Goal: Transaction & Acquisition: Purchase product/service

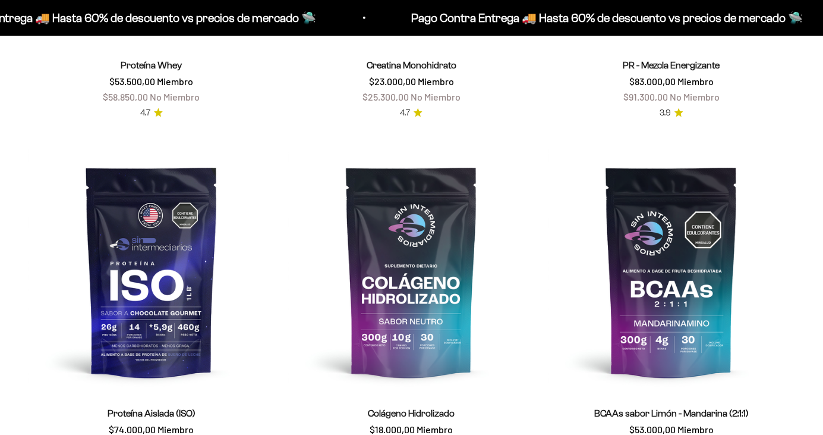
scroll to position [690, 0]
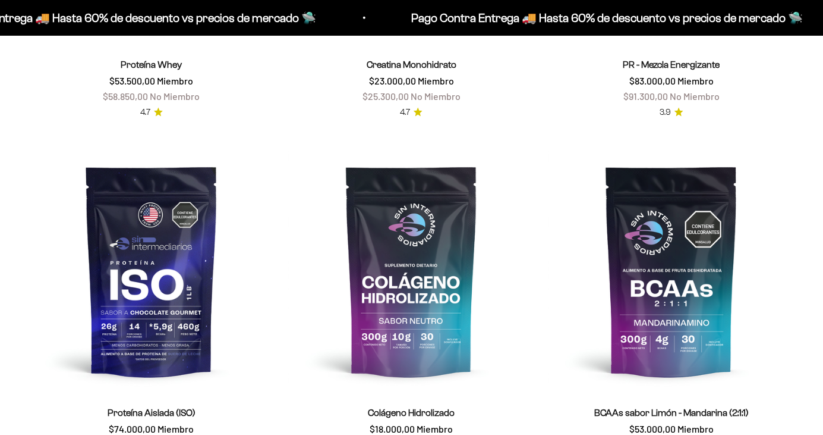
click at [118, 306] on img at bounding box center [152, 271] width 246 height 246
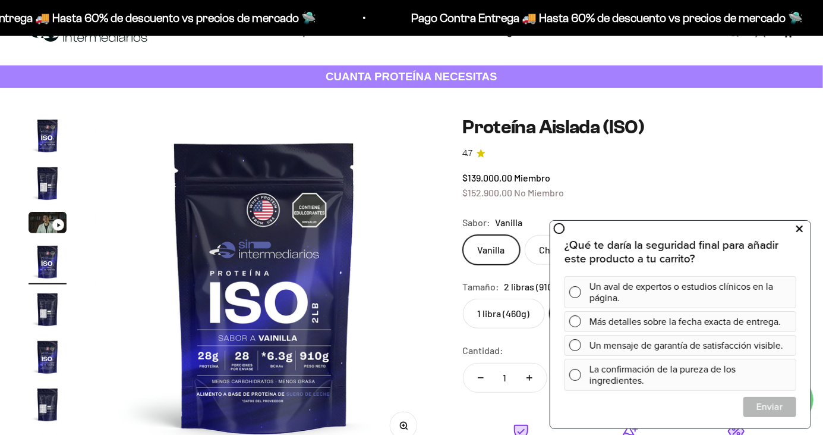
click at [806, 228] on button at bounding box center [799, 228] width 21 height 19
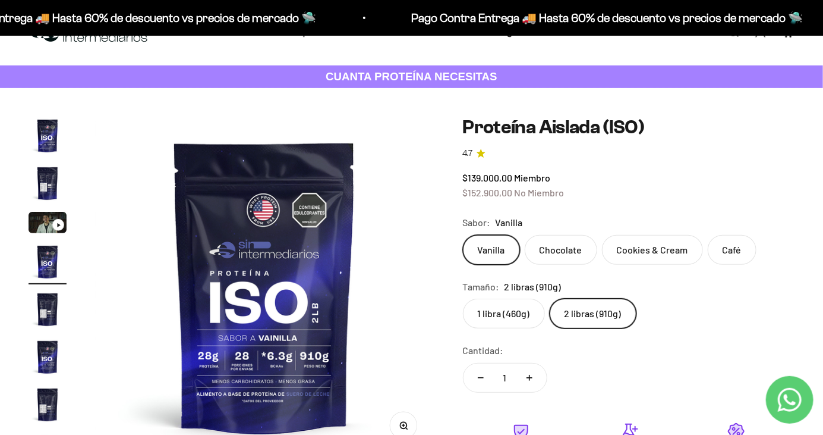
scroll to position [34, 0]
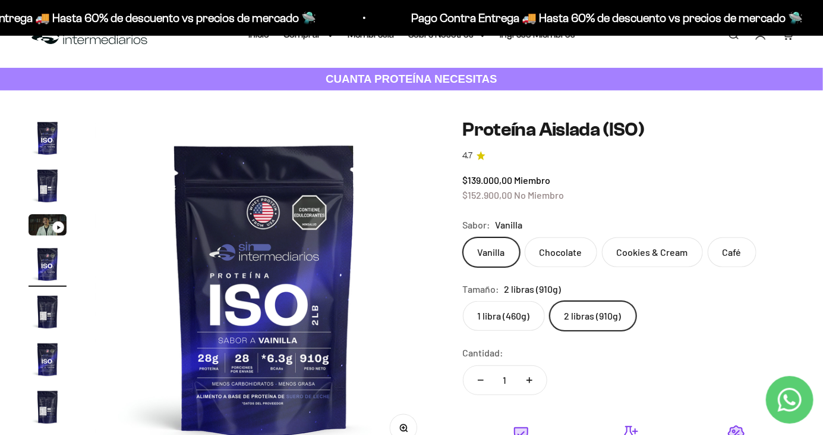
click at [734, 256] on label "Café" at bounding box center [732, 252] width 49 height 30
click at [463, 237] on input "Café" at bounding box center [463, 237] width 1 height 1
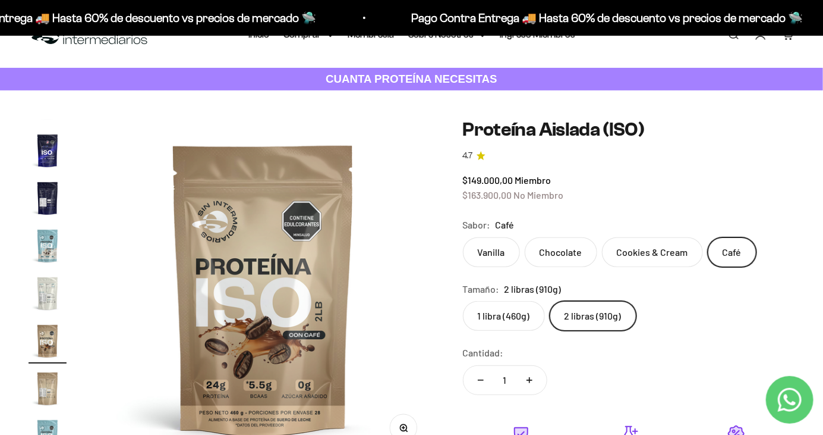
scroll to position [212, 0]
click at [496, 257] on label "Vanilla" at bounding box center [491, 252] width 57 height 30
click at [463, 237] on input "Vanilla" at bounding box center [463, 237] width 1 height 1
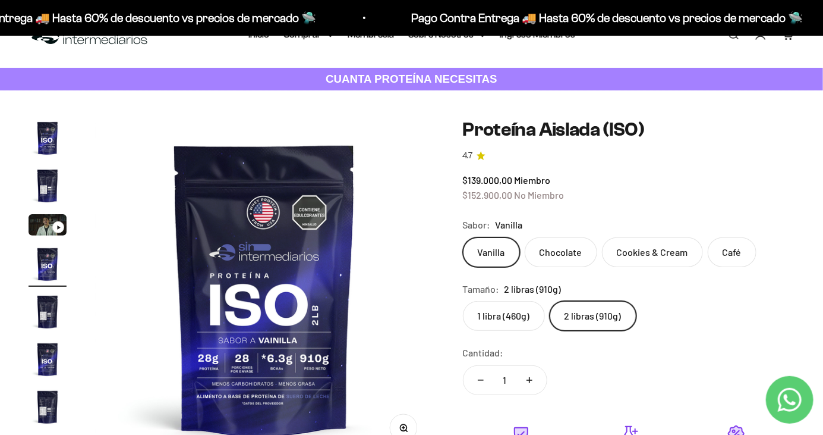
click at [718, 251] on label "Café" at bounding box center [732, 252] width 49 height 30
click at [463, 237] on input "Café" at bounding box center [463, 237] width 1 height 1
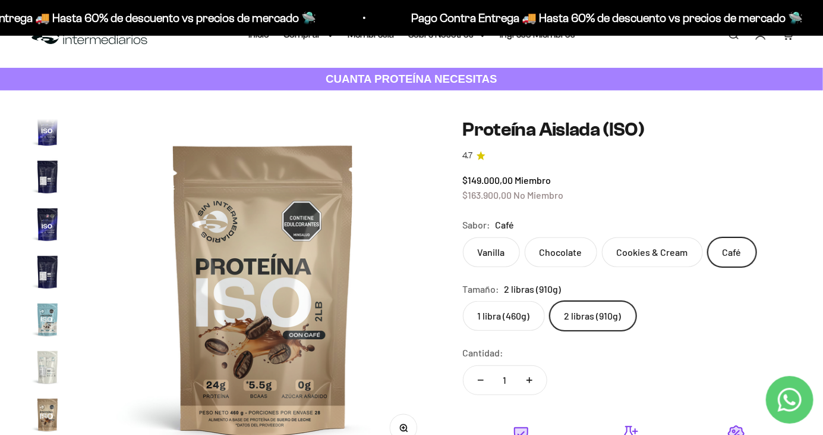
scroll to position [212, 0]
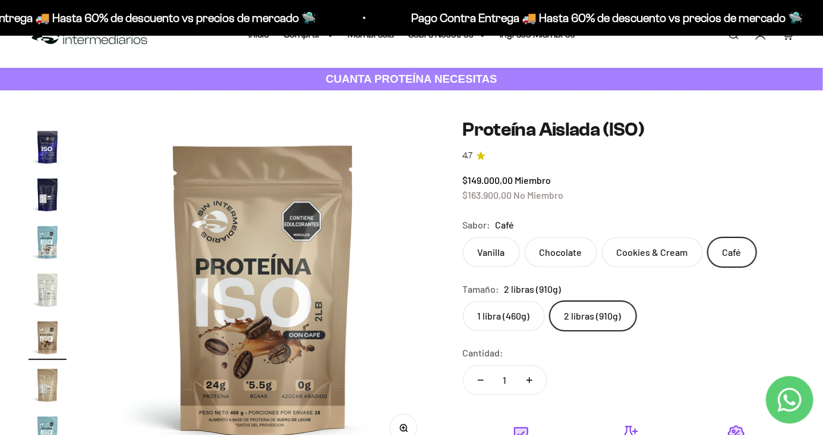
click at [662, 252] on label "Cookies & Cream" at bounding box center [652, 252] width 101 height 30
click at [463, 237] on input "Cookies & Cream" at bounding box center [463, 237] width 1 height 1
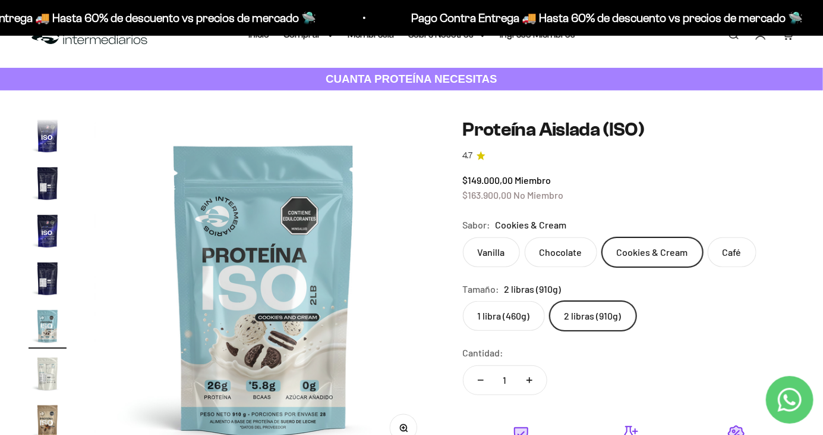
scroll to position [117, 0]
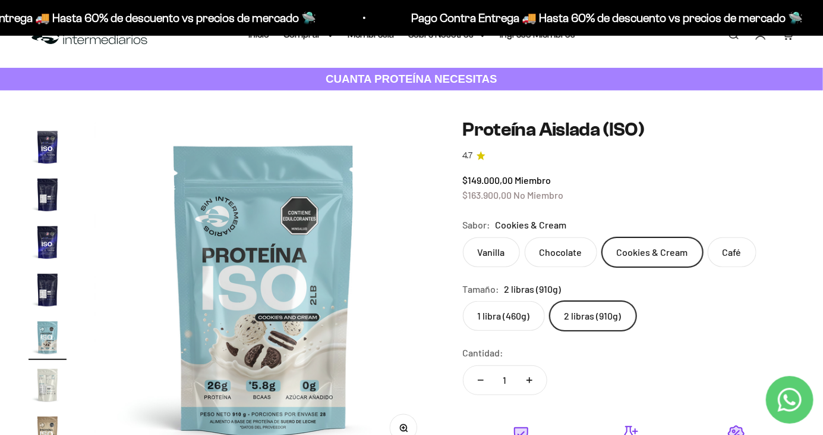
click at [499, 255] on label "Vanilla" at bounding box center [491, 252] width 57 height 30
click at [463, 237] on input "Vanilla" at bounding box center [463, 237] width 1 height 1
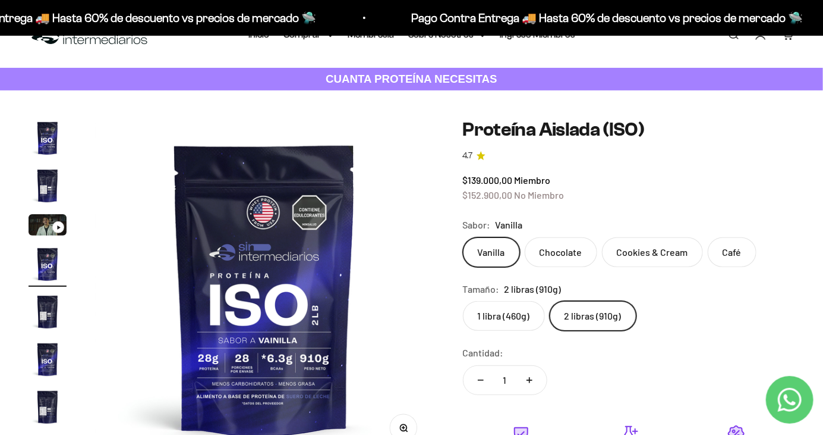
click at [666, 251] on label "Cookies & Cream" at bounding box center [652, 252] width 101 height 30
click at [463, 237] on input "Cookies & Cream" at bounding box center [463, 237] width 1 height 1
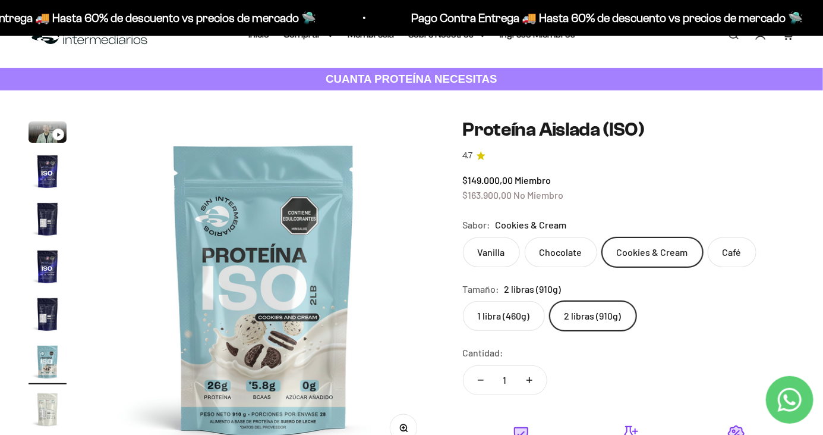
scroll to position [117, 0]
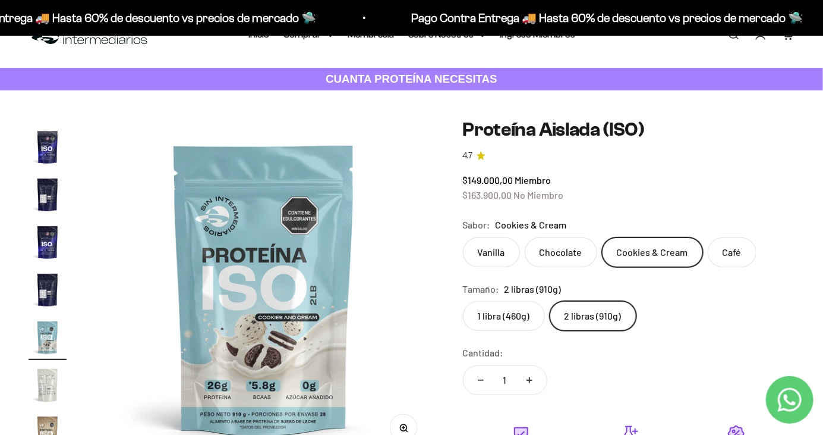
click at [569, 258] on label "Chocolate" at bounding box center [561, 252] width 73 height 30
click at [463, 237] on input "Chocolate" at bounding box center [463, 237] width 1 height 1
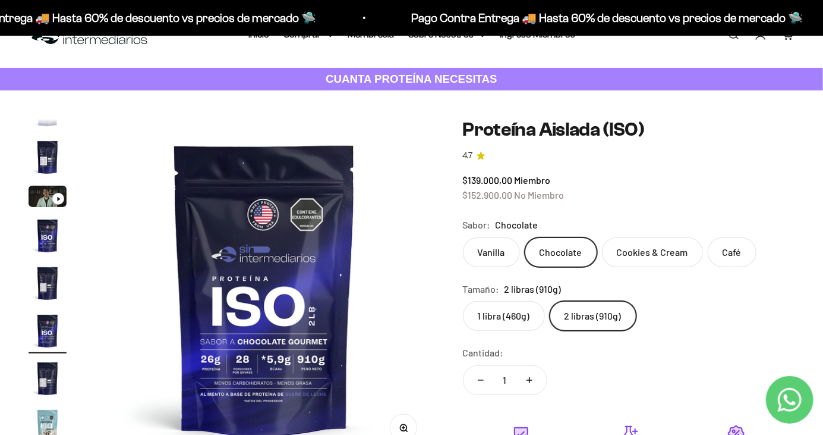
scroll to position [22, 0]
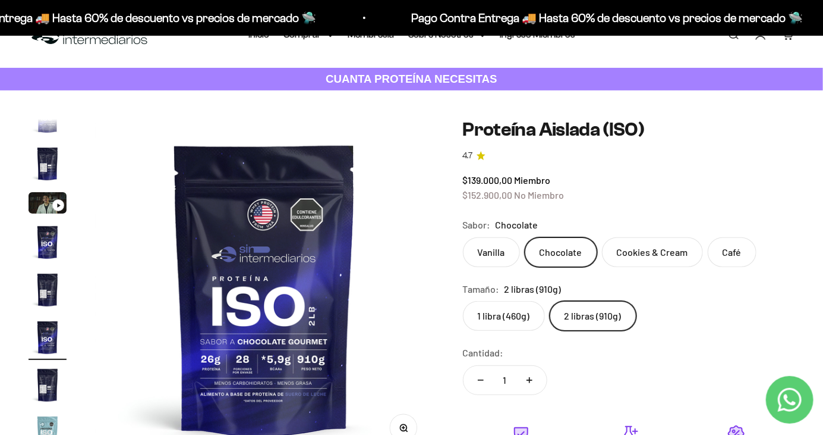
click at [738, 249] on label "Café" at bounding box center [732, 252] width 49 height 30
click at [463, 237] on input "Café" at bounding box center [463, 237] width 1 height 1
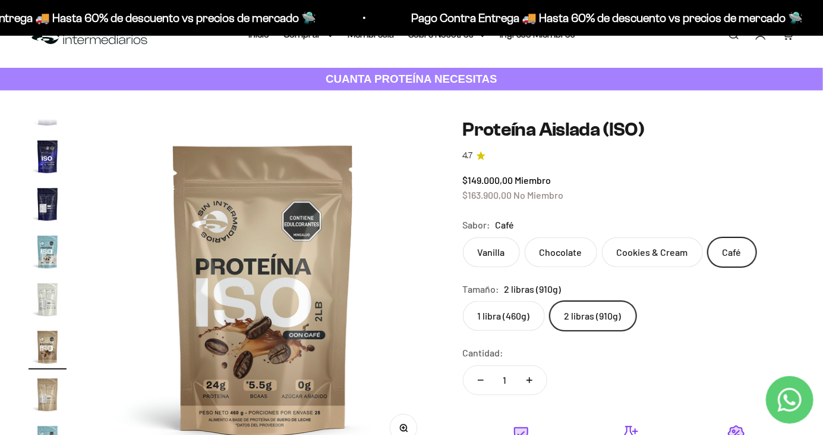
scroll to position [212, 0]
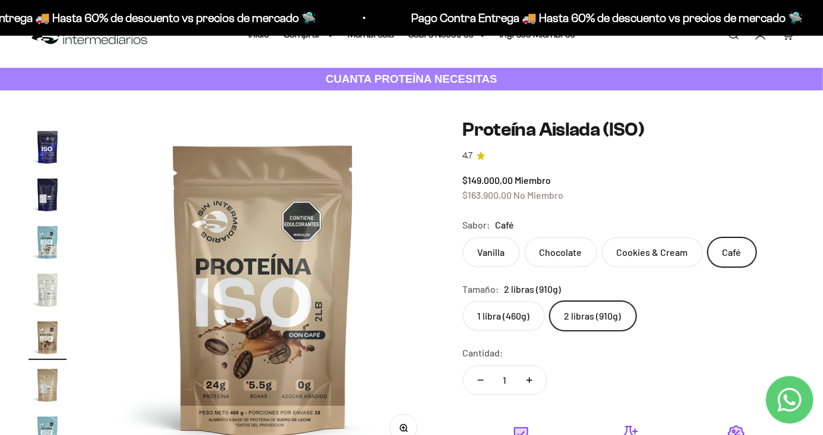
click at [493, 264] on label "Vanilla" at bounding box center [491, 252] width 57 height 30
click at [463, 237] on input "Vanilla" at bounding box center [463, 237] width 1 height 1
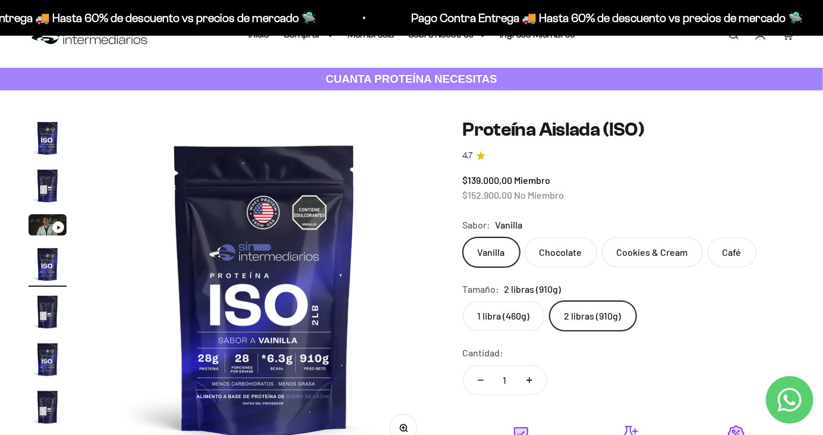
click at [569, 253] on label "Chocolate" at bounding box center [561, 252] width 73 height 30
click at [463, 237] on input "Chocolate" at bounding box center [463, 237] width 1 height 1
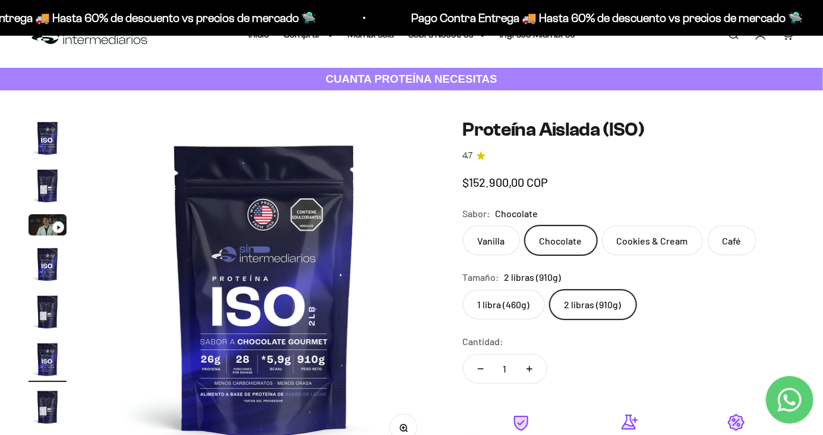
scroll to position [22, 0]
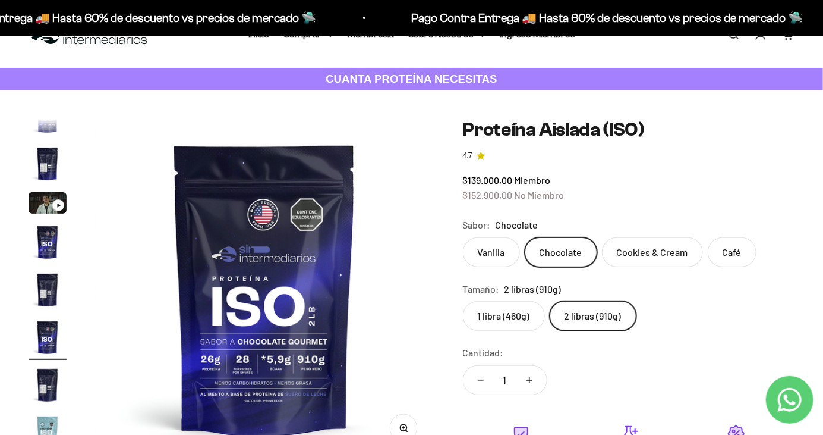
click at [664, 254] on label "Cookies & Cream" at bounding box center [652, 252] width 101 height 30
click at [463, 237] on input "Cookies & Cream" at bounding box center [463, 237] width 1 height 1
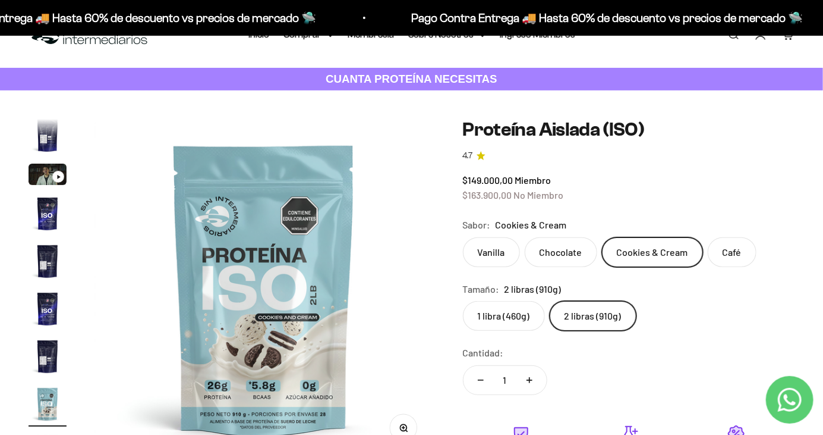
scroll to position [117, 0]
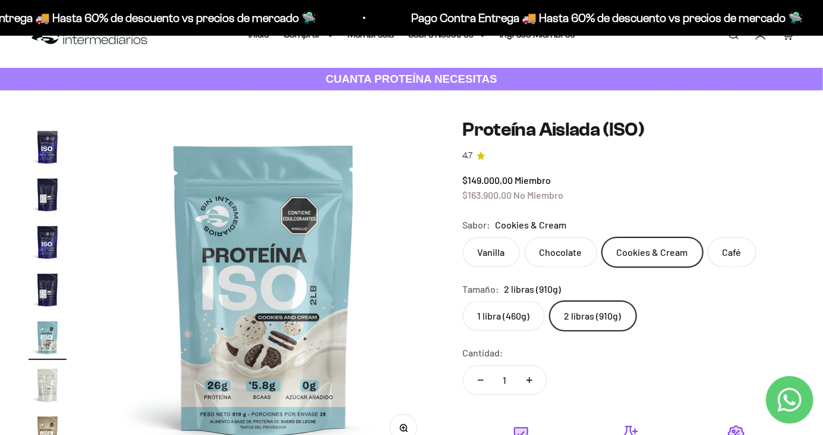
click at [728, 255] on label "Café" at bounding box center [732, 252] width 49 height 30
click at [463, 237] on input "Café" at bounding box center [463, 237] width 1 height 1
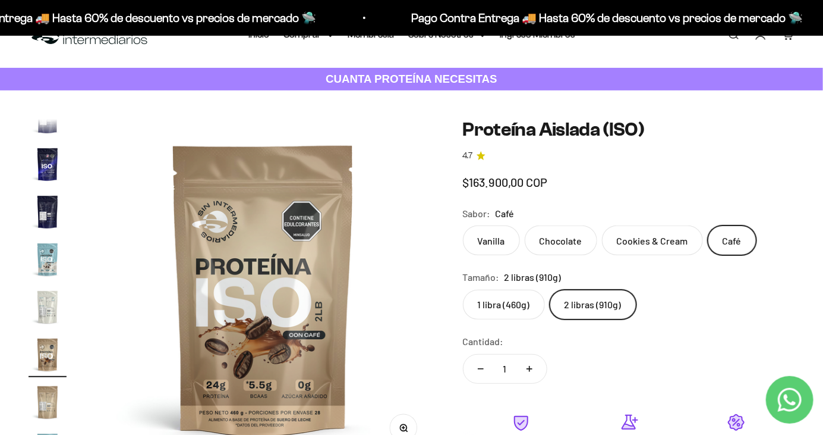
scroll to position [212, 0]
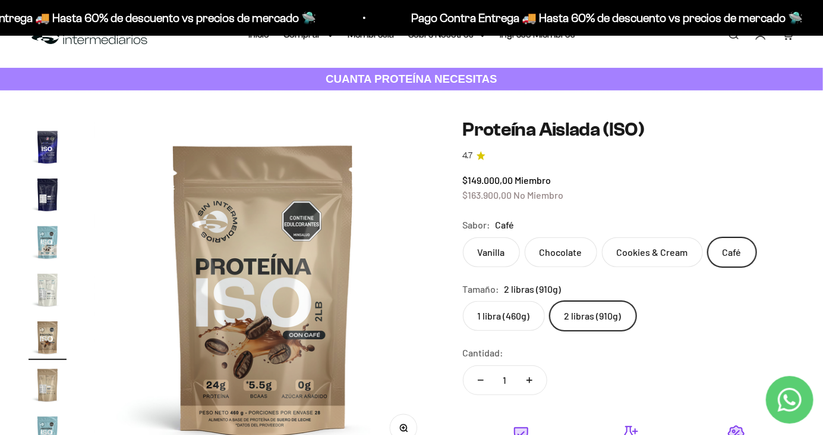
click at [506, 253] on label "Vanilla" at bounding box center [491, 252] width 57 height 30
click at [463, 237] on input "Vanilla" at bounding box center [463, 237] width 1 height 1
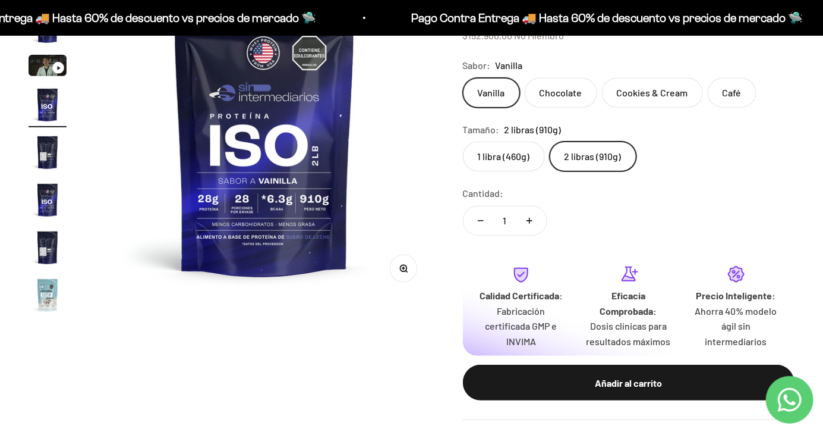
click at [643, 383] on div "Añadir al carrito" at bounding box center [629, 382] width 284 height 15
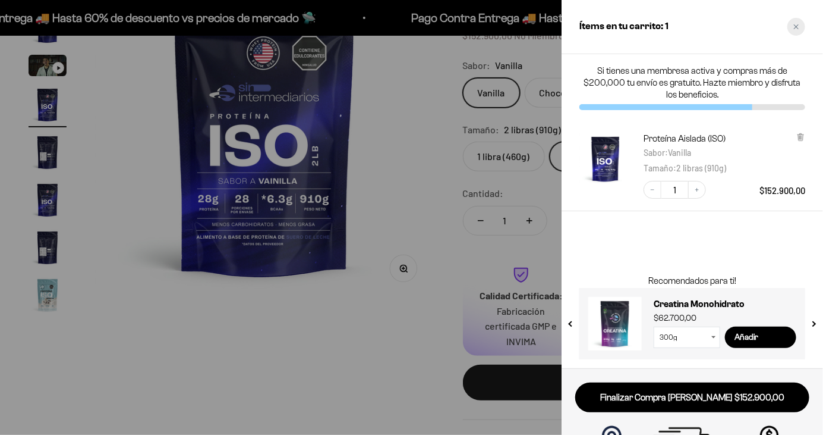
click at [798, 29] on icon "Close cart" at bounding box center [797, 27] width 6 height 6
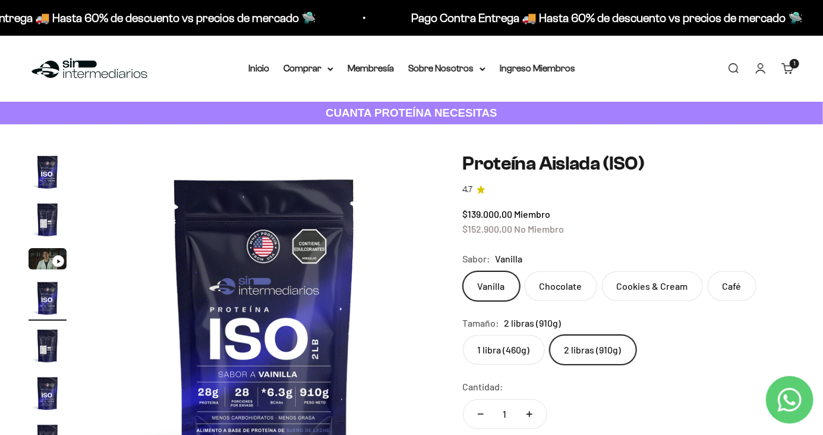
click at [328, 73] on summary "Comprar" at bounding box center [309, 68] width 50 height 15
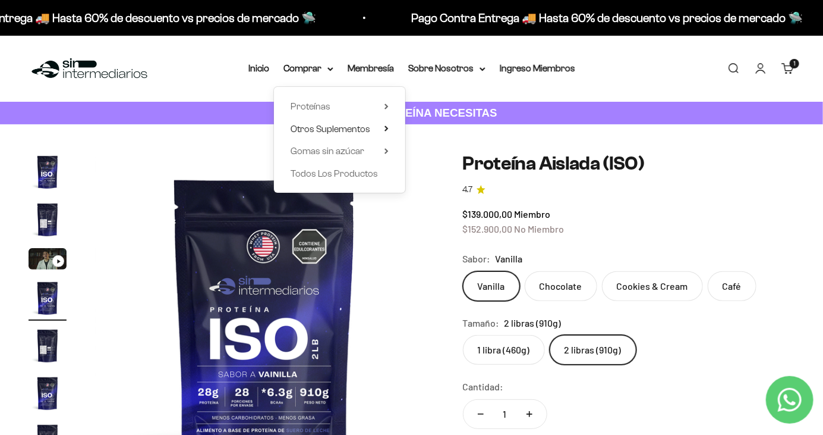
click at [362, 133] on span "Otros Suplementos" at bounding box center [331, 129] width 80 height 10
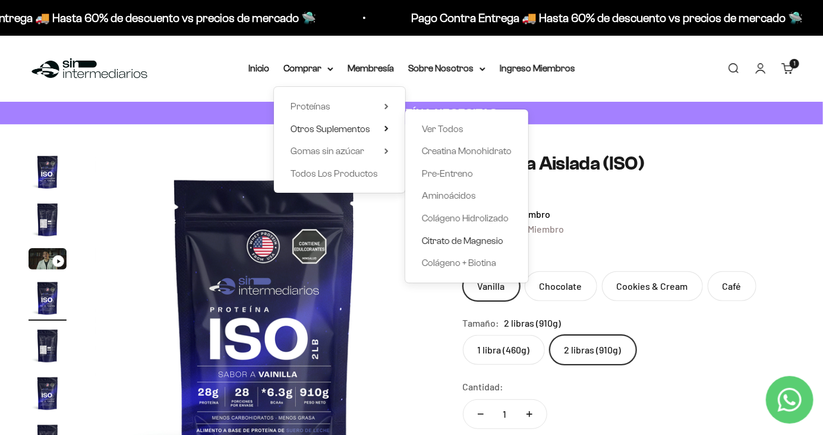
click at [489, 241] on span "Citrato de Magnesio" at bounding box center [462, 240] width 81 height 10
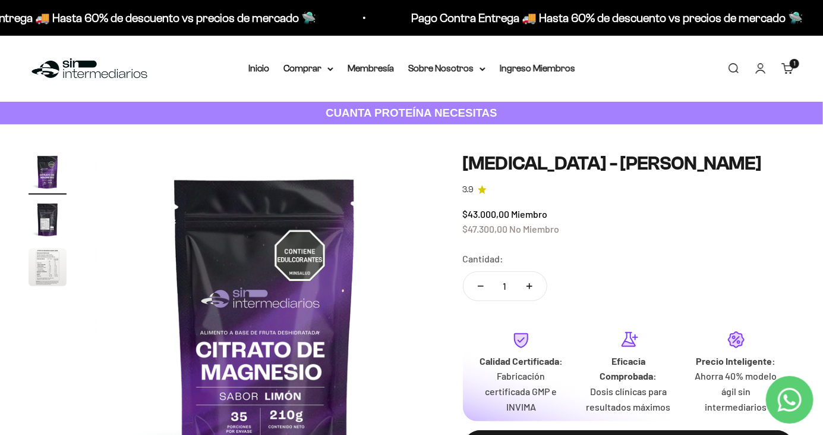
click at [790, 74] on link "Carrito 1 artículo 1" at bounding box center [788, 68] width 13 height 13
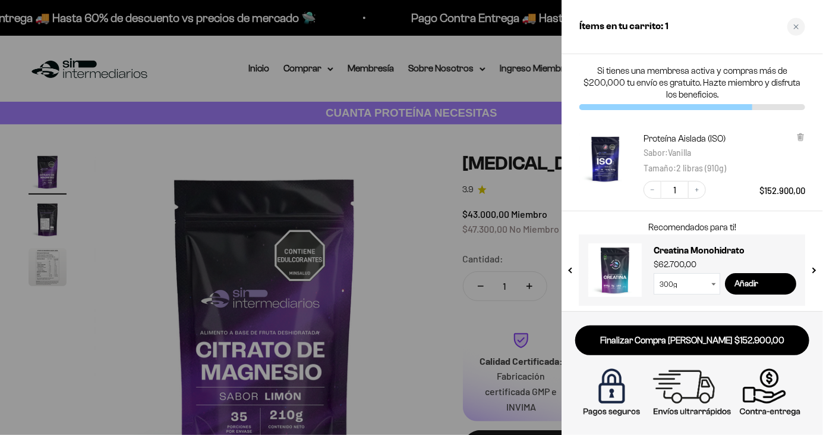
click at [706, 340] on link "Finalizar Compra [PERSON_NAME] $152.900,00" at bounding box center [692, 340] width 234 height 30
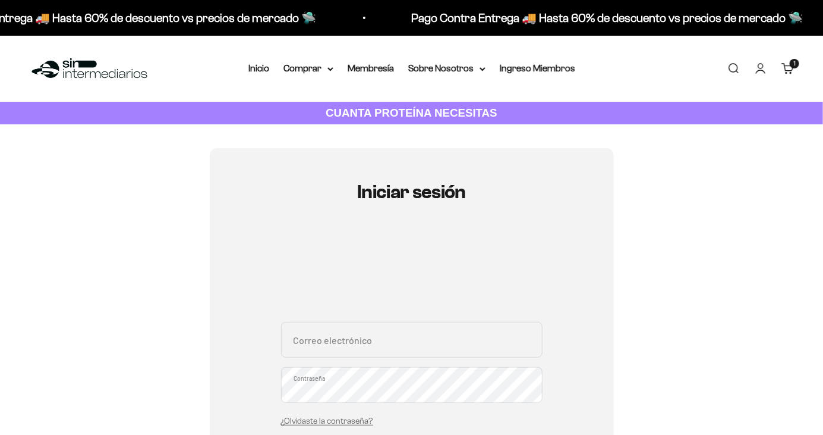
click at [404, 364] on div "Correo electrónico Contraseña ¿Olvidaste la contraseña?" at bounding box center [412, 377] width 262 height 111
click at [414, 338] on input "Correo electrónico" at bounding box center [412, 340] width 262 height 36
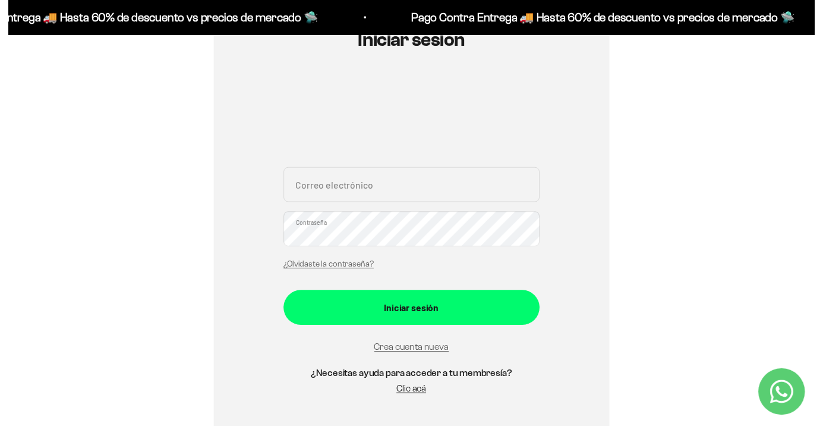
scroll to position [130, 0]
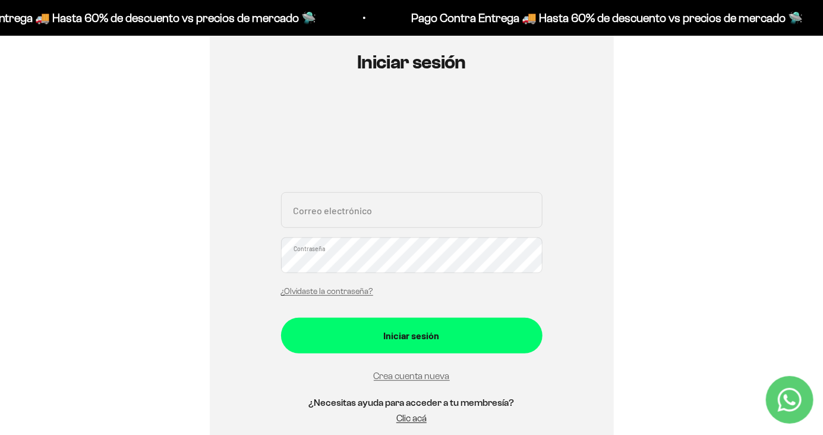
click at [304, 197] on input "Correo electrónico" at bounding box center [412, 210] width 262 height 36
click at [493, 215] on input "Correo electrónico" at bounding box center [412, 210] width 262 height 36
type input "dianitach09@hotmail.com"
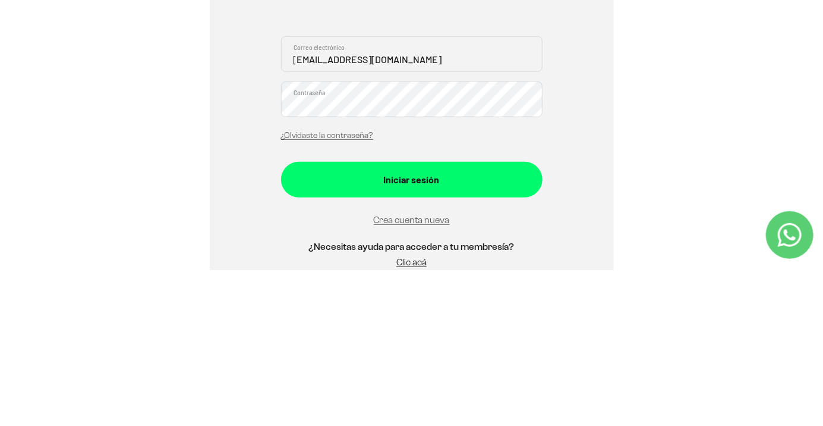
click at [760, 290] on div "Iniciar sesión dianitach09@hotmail.com Correo electrónico Contraseña ¿Olvidaste…" at bounding box center [412, 244] width 766 height 452
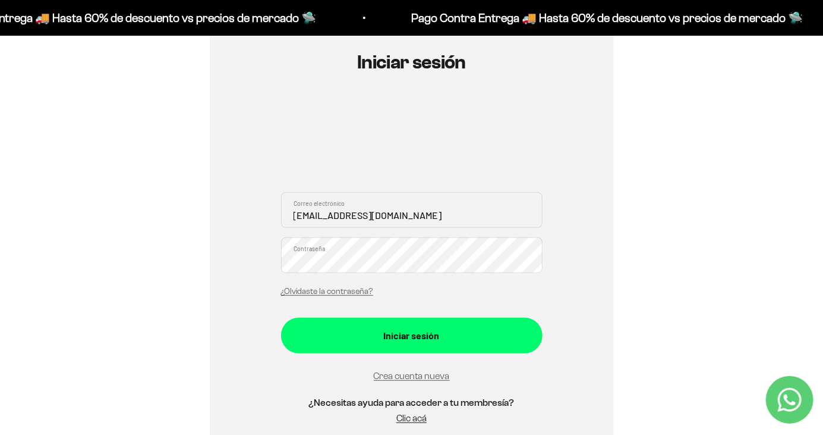
click at [411, 337] on div "Iniciar sesión" at bounding box center [412, 335] width 214 height 15
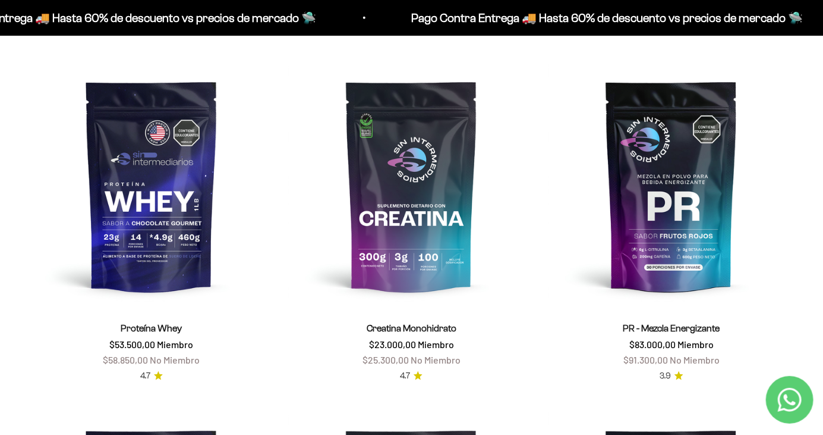
scroll to position [427, 0]
